Goal: Download file/media

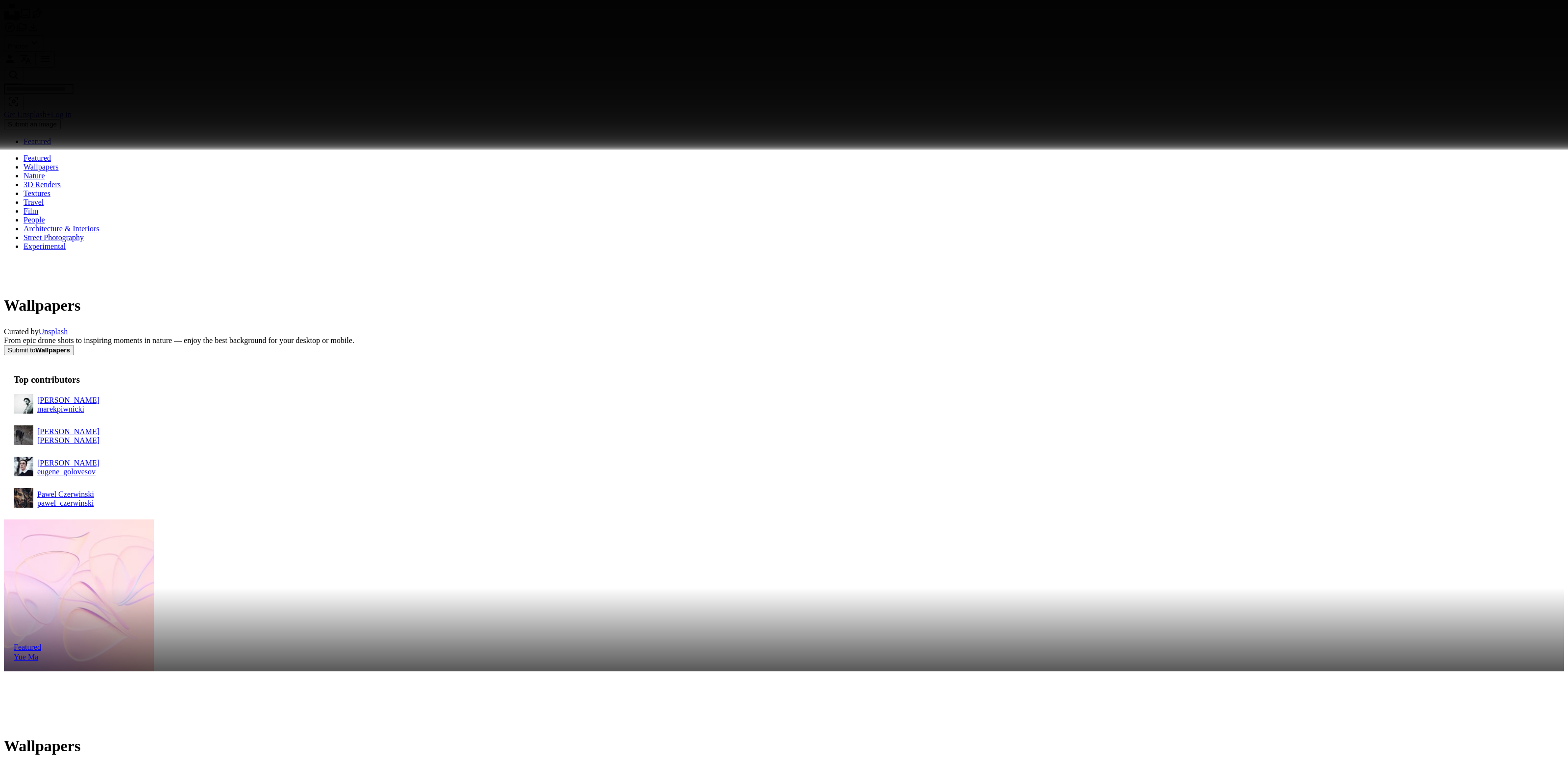
scroll to position [13640, 0]
